Goal: Information Seeking & Learning: Find specific page/section

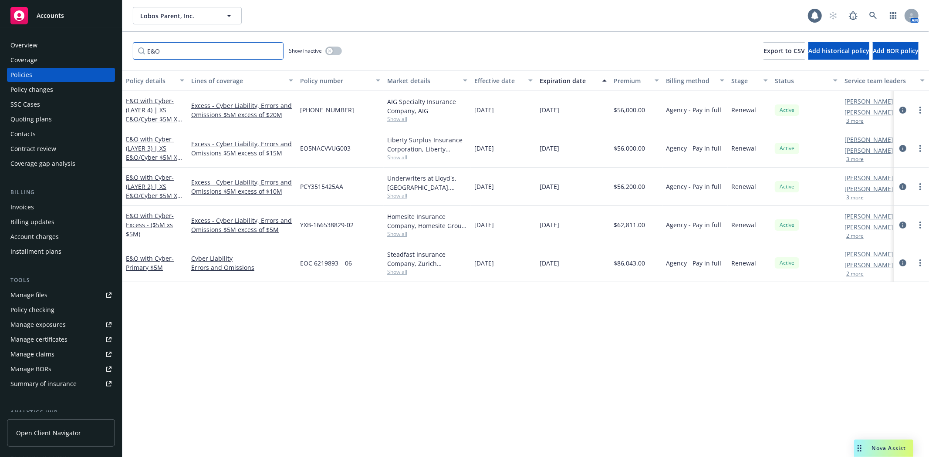
drag, startPoint x: 0, startPoint y: 0, endPoint x: 94, endPoint y: 50, distance: 106.9
click at [94, 50] on div "Accounts Overview Coverage Policies Policy changes SSC Cases Quoting plans Cont…" at bounding box center [464, 228] width 929 height 457
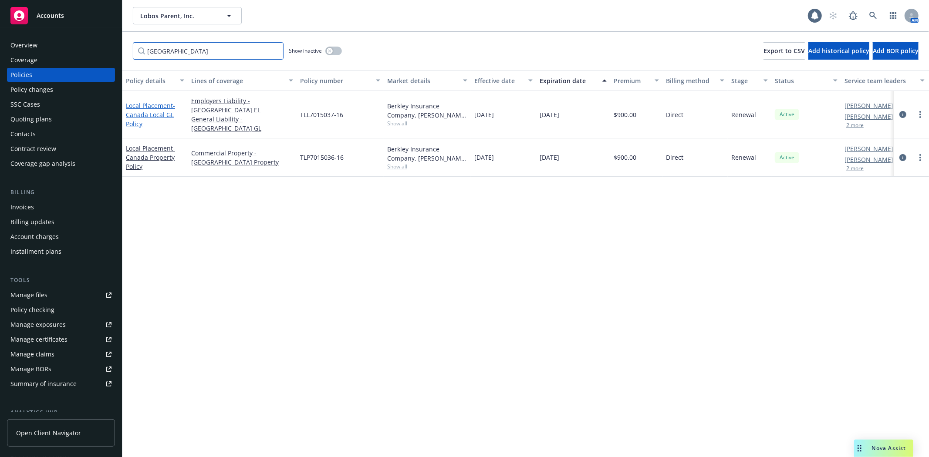
type input "[GEOGRAPHIC_DATA]"
click at [150, 112] on span "- [GEOGRAPHIC_DATA] Local GL Policy" at bounding box center [150, 114] width 49 height 27
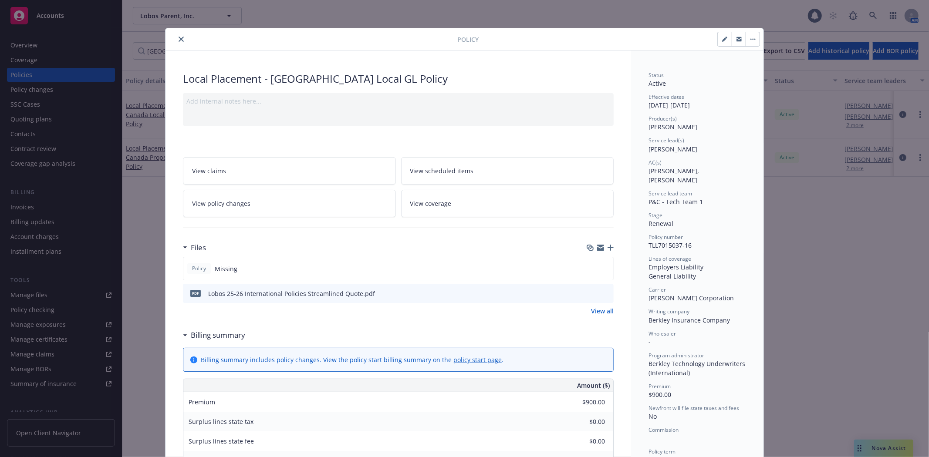
click at [179, 41] on icon "close" at bounding box center [180, 39] width 5 height 5
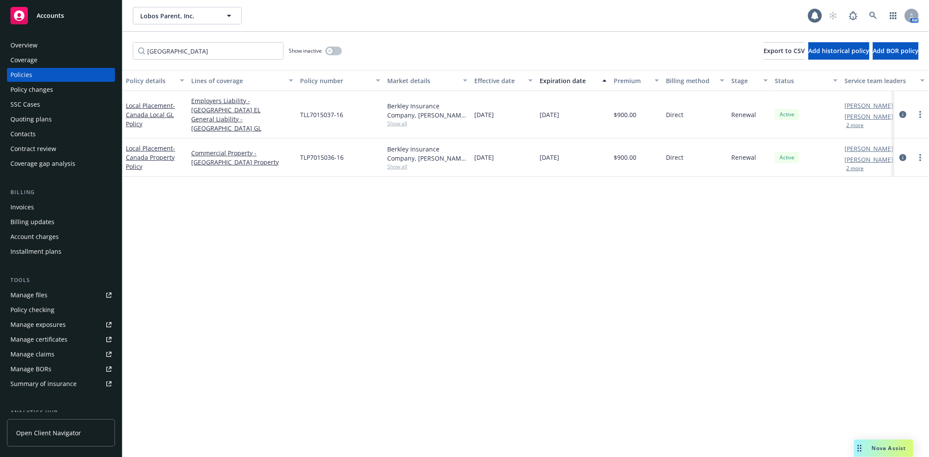
click at [38, 78] on div "Policies" at bounding box center [60, 75] width 101 height 14
click at [276, 50] on input "[GEOGRAPHIC_DATA]" at bounding box center [208, 50] width 151 height 17
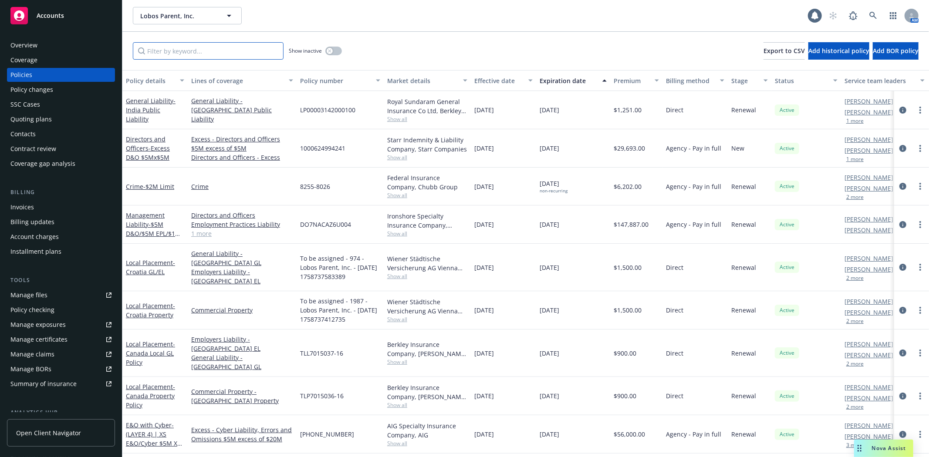
click at [215, 53] on input "Filter by keyword..." at bounding box center [208, 50] width 151 height 17
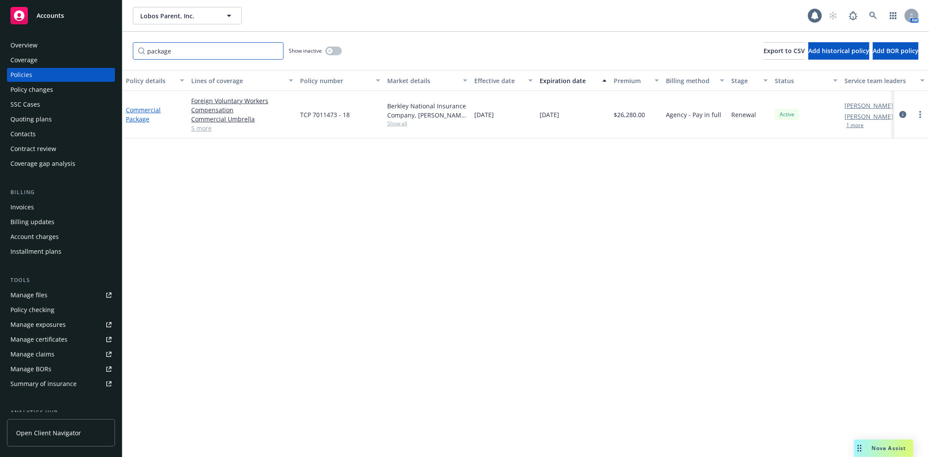
type input "package"
click at [146, 108] on link "Commercial Package" at bounding box center [143, 114] width 35 height 17
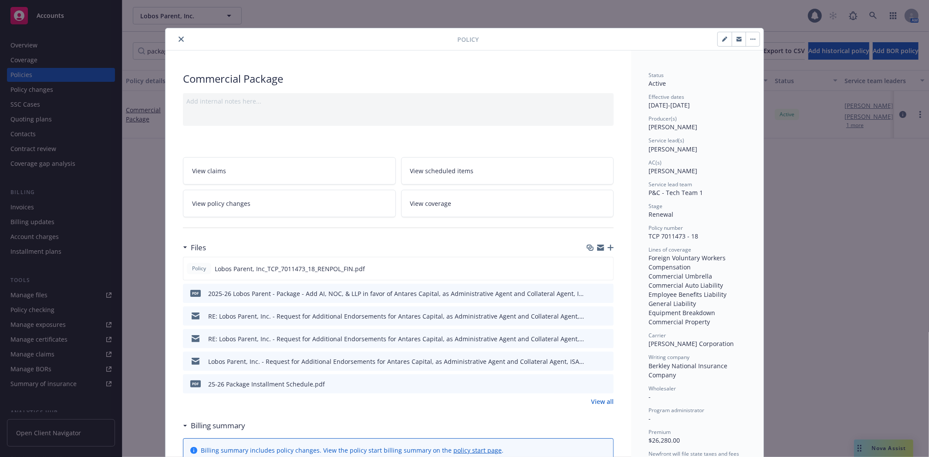
click at [176, 37] on button "close" at bounding box center [181, 39] width 10 height 10
